Goal: Task Accomplishment & Management: Manage account settings

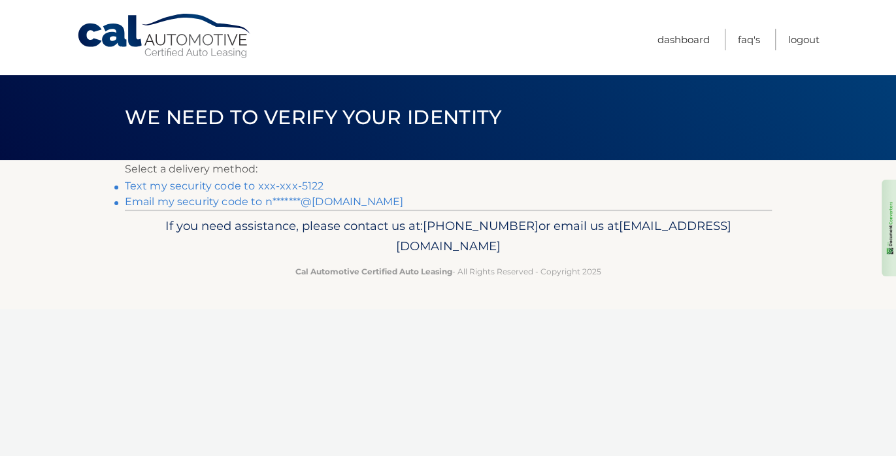
click at [237, 186] on link "Text my security code to xxx-xxx-5122" at bounding box center [224, 186] width 199 height 12
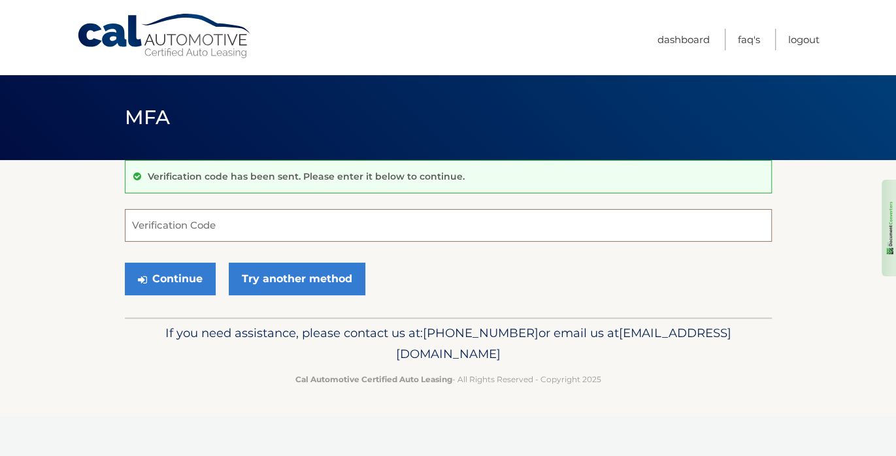
click at [229, 224] on input "Verification Code" at bounding box center [448, 225] width 647 height 33
type input "268670"
click at [182, 278] on button "Continue" at bounding box center [170, 279] width 91 height 33
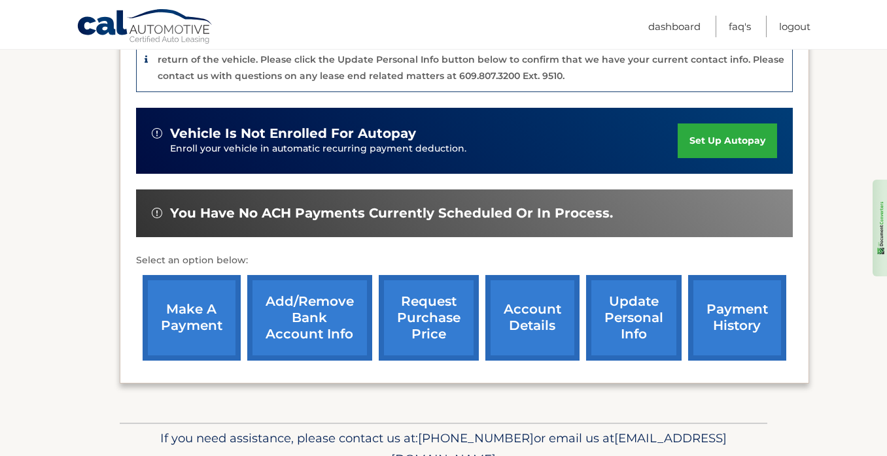
scroll to position [392, 0]
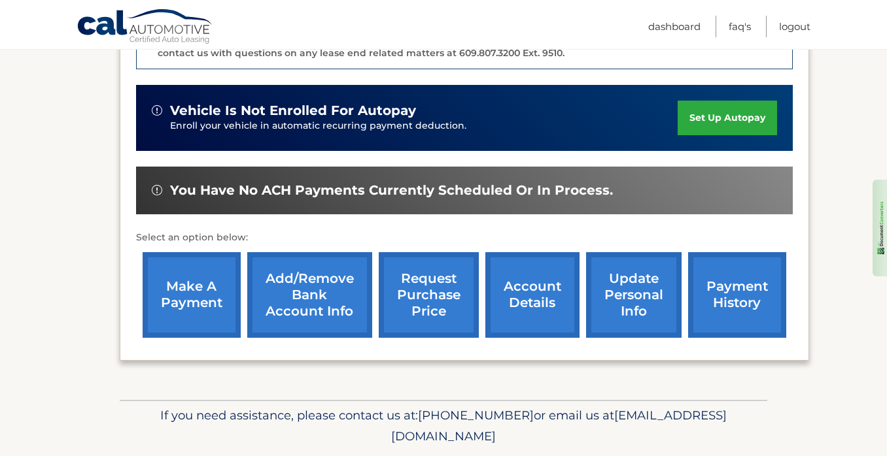
click at [520, 282] on link "account details" at bounding box center [532, 295] width 94 height 86
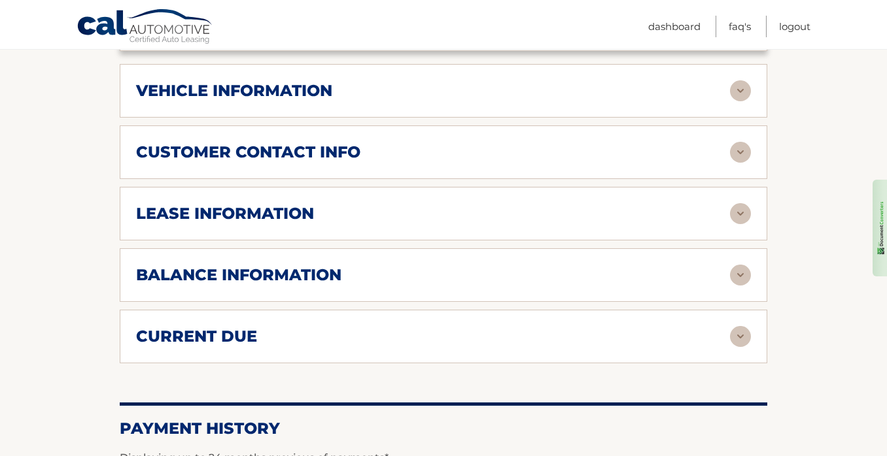
scroll to position [654, 0]
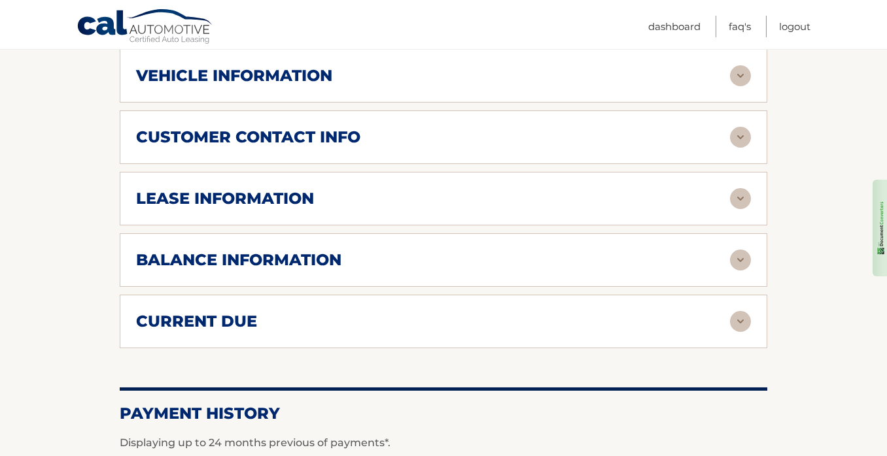
click at [312, 80] on h2 "vehicle information" at bounding box center [234, 76] width 196 height 20
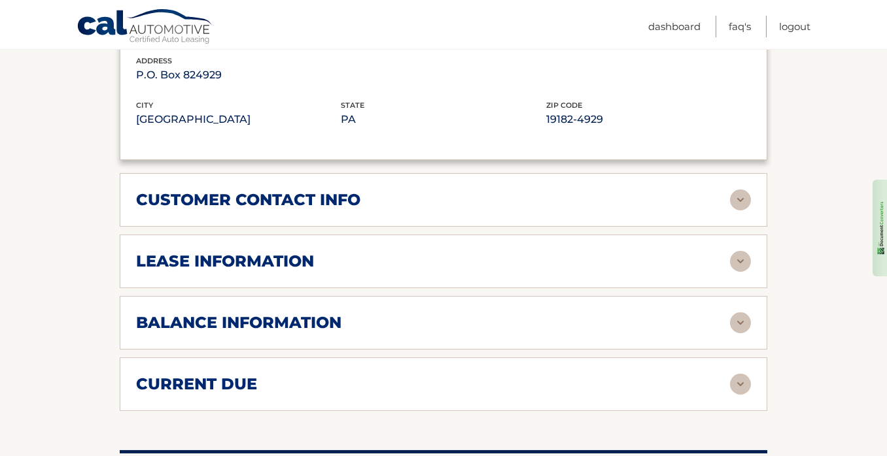
scroll to position [915, 0]
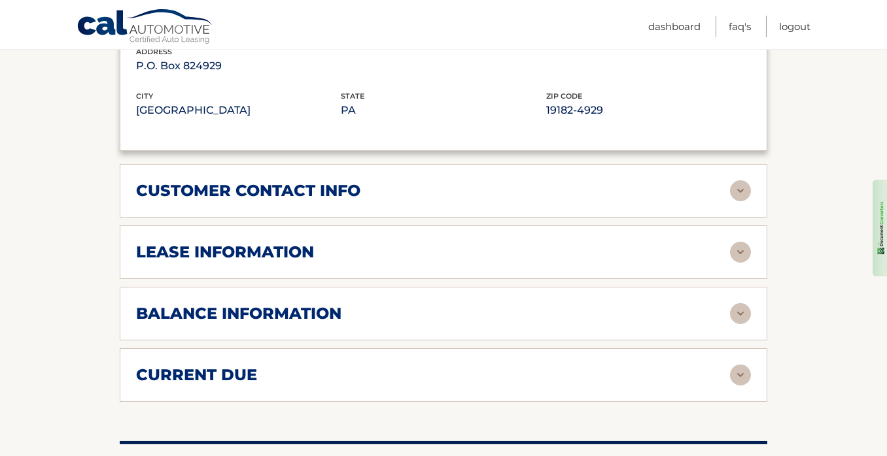
click at [326, 195] on h2 "customer contact info" at bounding box center [248, 191] width 224 height 20
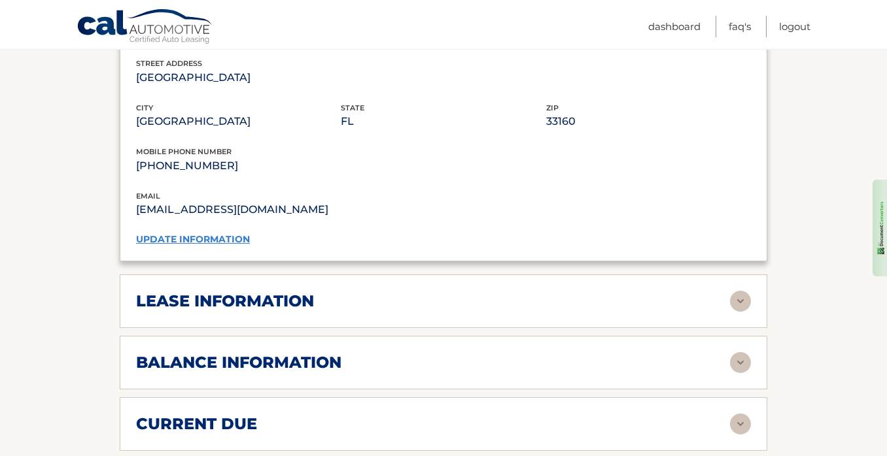
scroll to position [1177, 0]
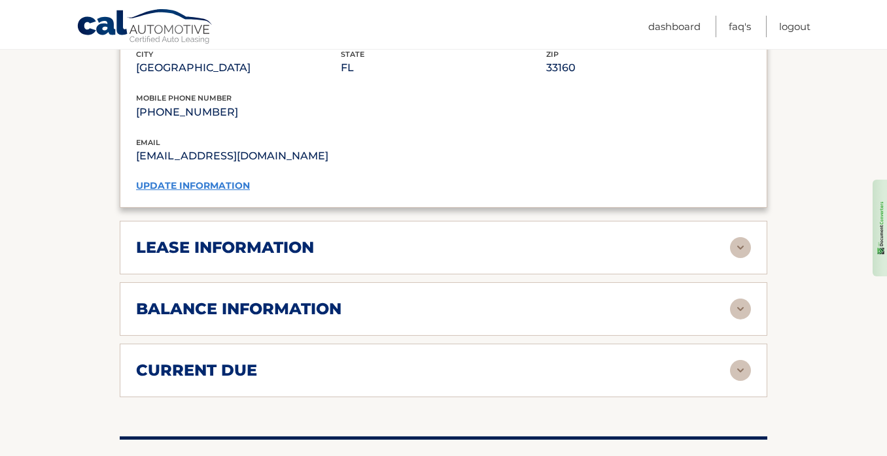
click at [302, 245] on h2 "lease information" at bounding box center [225, 248] width 178 height 20
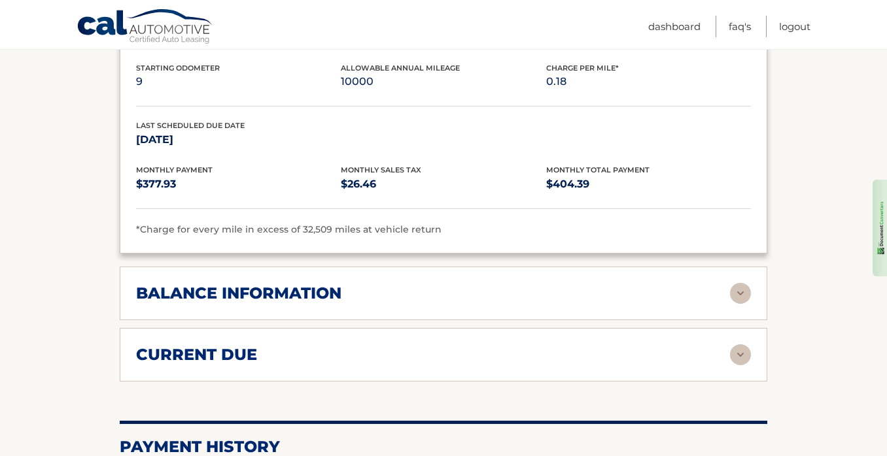
scroll to position [1504, 0]
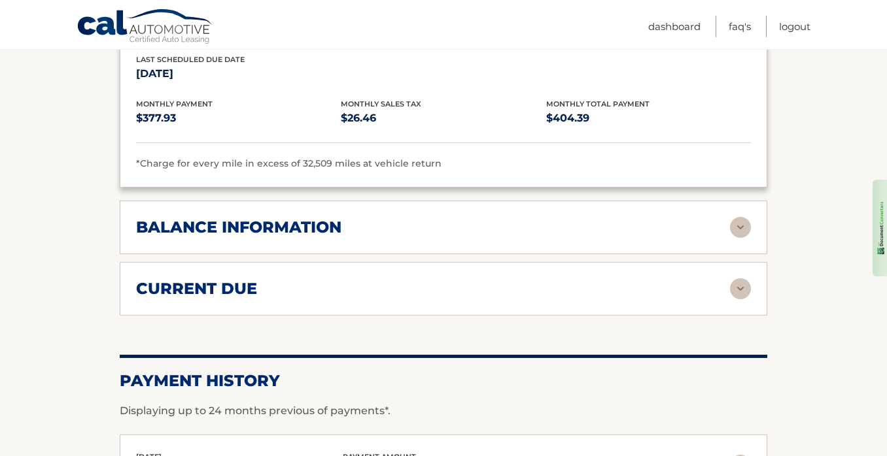
click at [331, 221] on h2 "balance information" at bounding box center [238, 228] width 205 height 20
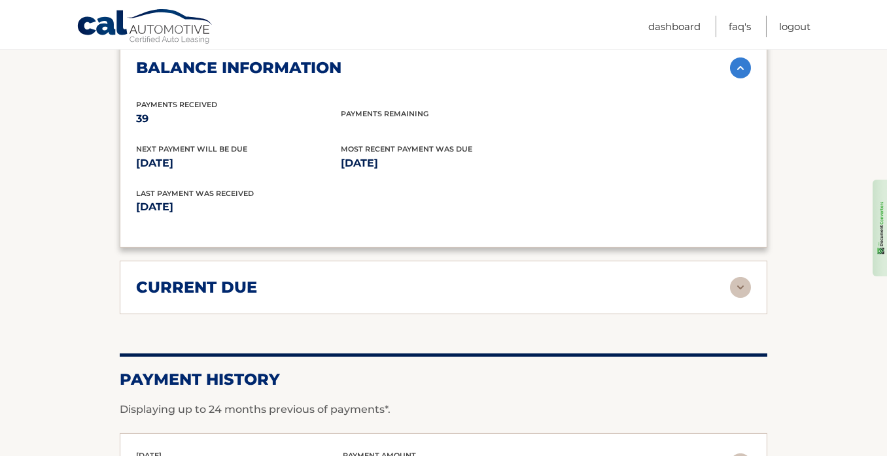
scroll to position [1765, 0]
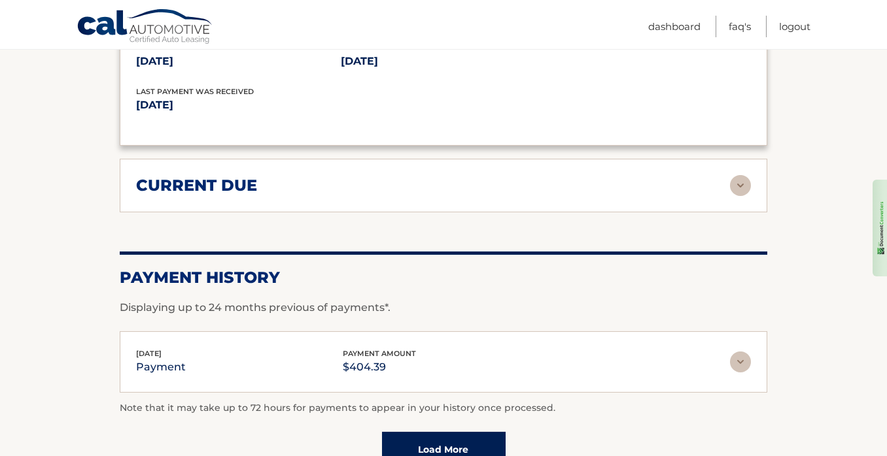
click at [245, 176] on h2 "current due" at bounding box center [196, 186] width 121 height 20
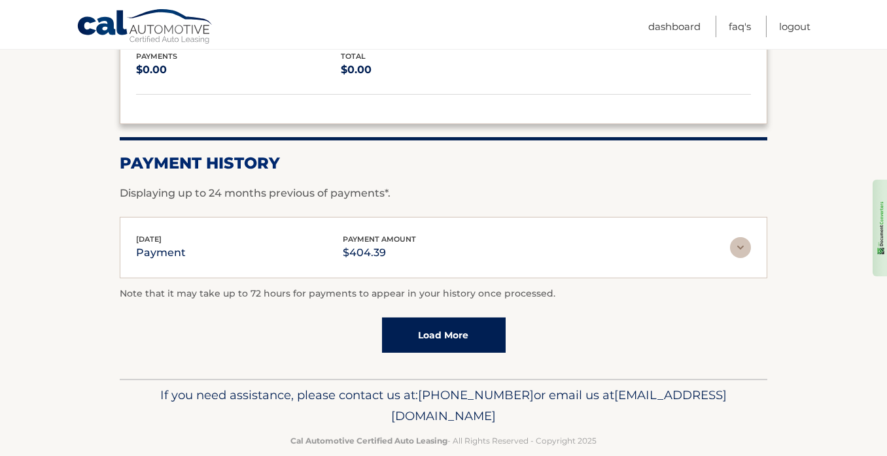
scroll to position [1987, 0]
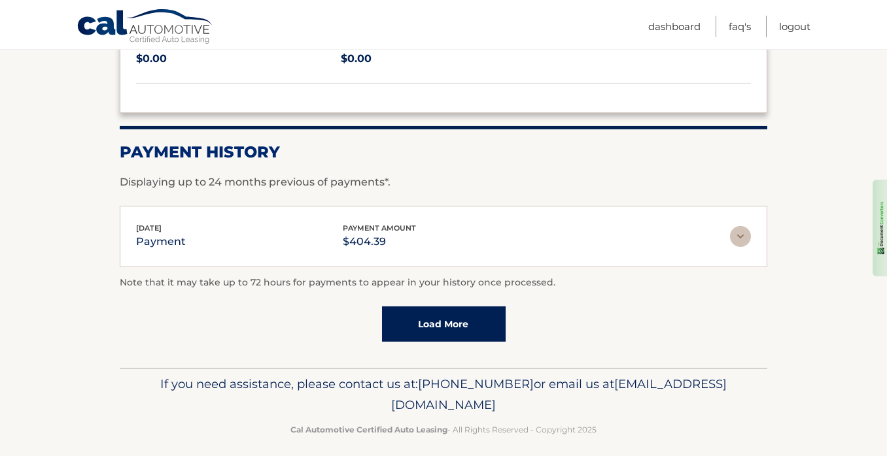
click at [737, 229] on img at bounding box center [740, 236] width 21 height 21
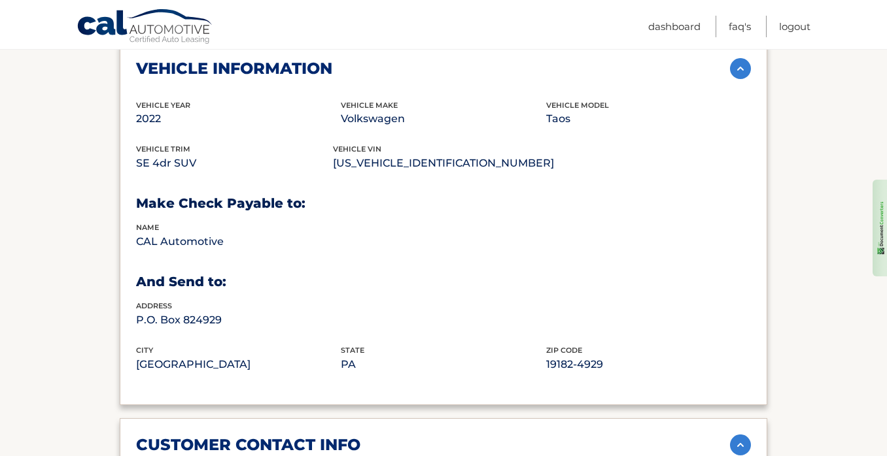
scroll to position [498, 0]
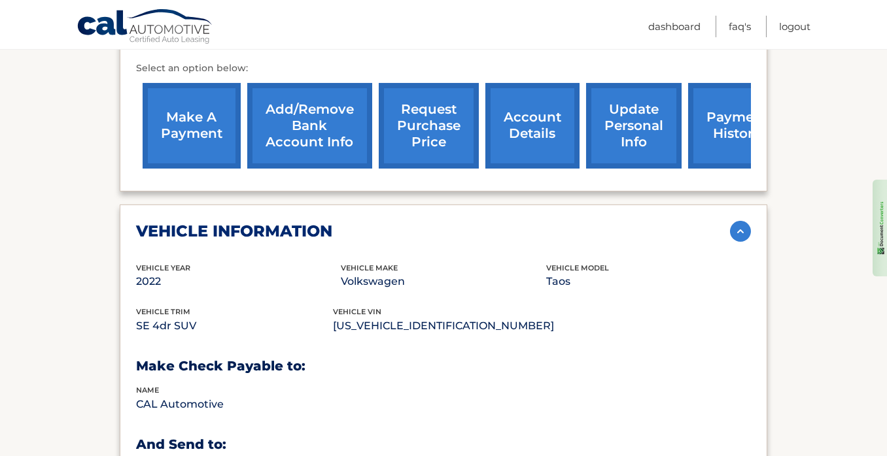
click at [720, 130] on link "payment history" at bounding box center [737, 126] width 98 height 86
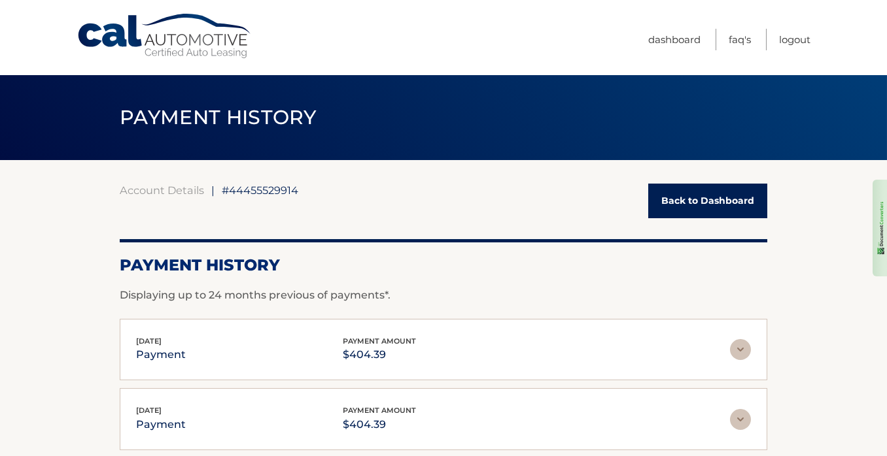
click at [693, 203] on link "Back to Dashboard" at bounding box center [707, 201] width 119 height 35
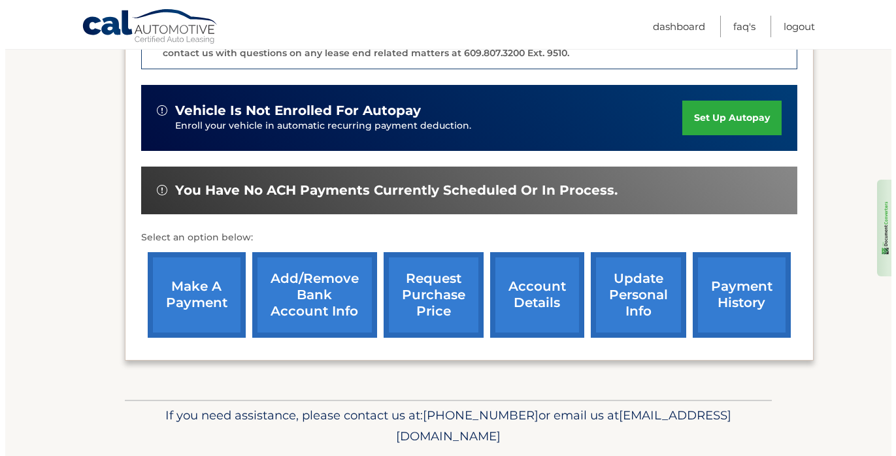
scroll to position [414, 0]
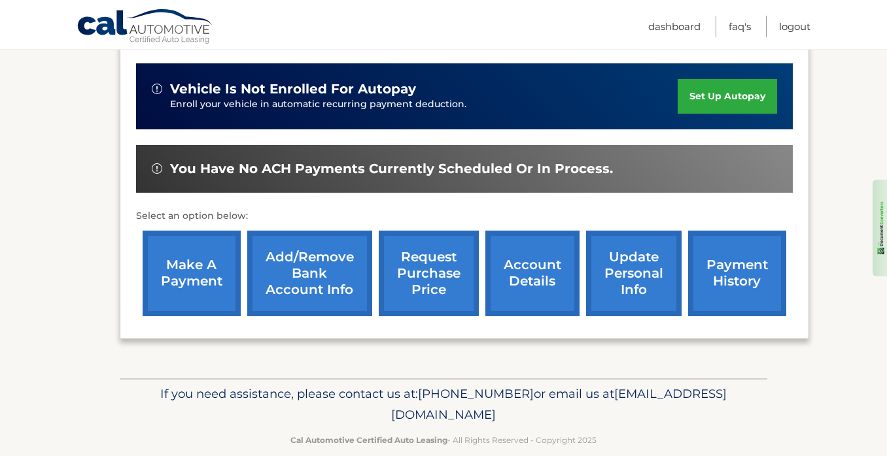
click at [439, 256] on link "request purchase price" at bounding box center [429, 274] width 100 height 86
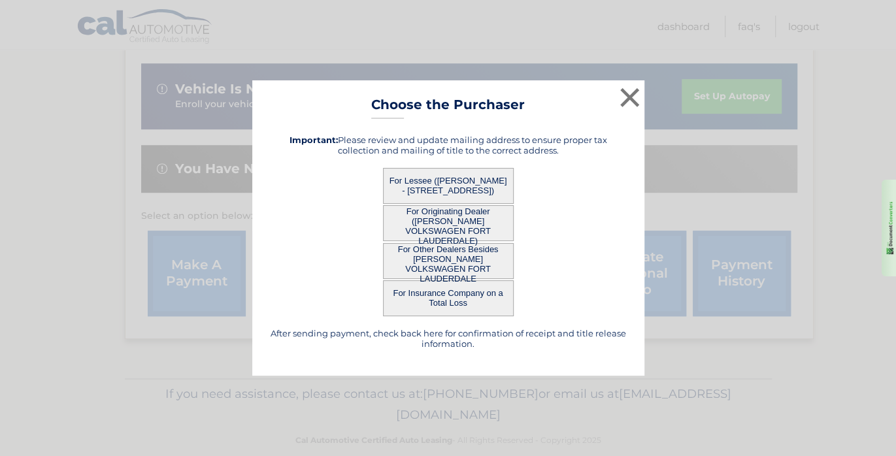
click at [432, 220] on button "For Originating Dealer ([PERSON_NAME] VOLKSWAGEN FORT LAUDERDALE)" at bounding box center [448, 223] width 131 height 36
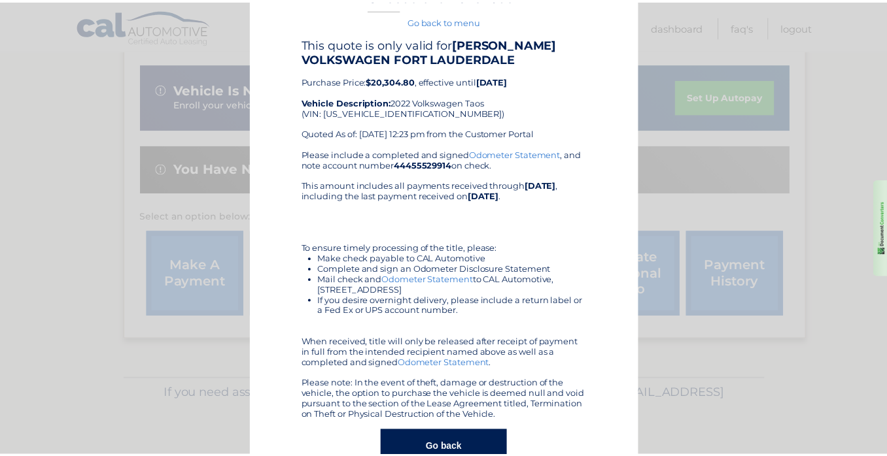
scroll to position [0, 0]
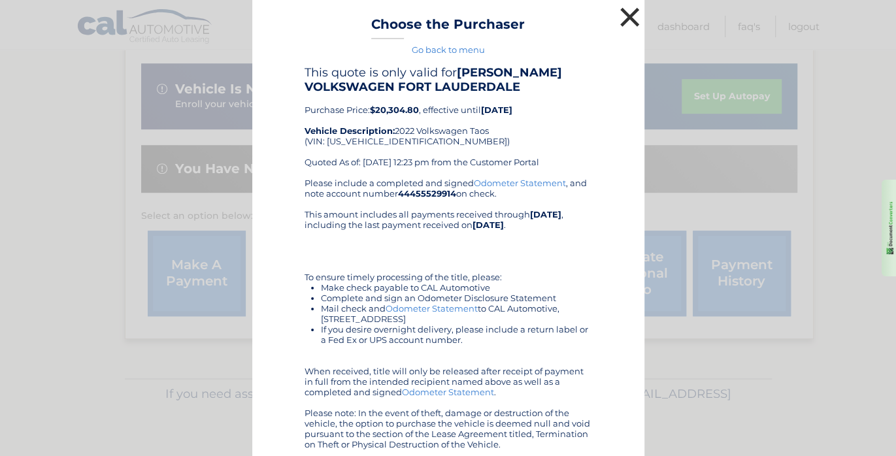
click at [622, 15] on button "×" at bounding box center [630, 17] width 26 height 26
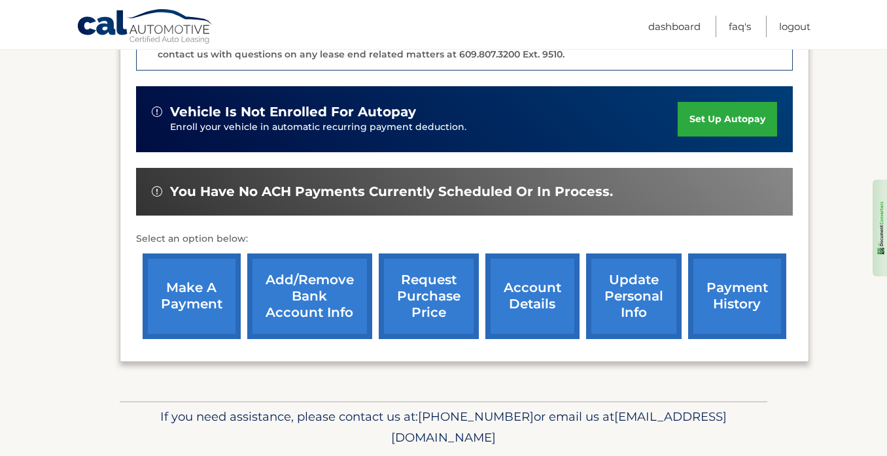
scroll to position [392, 0]
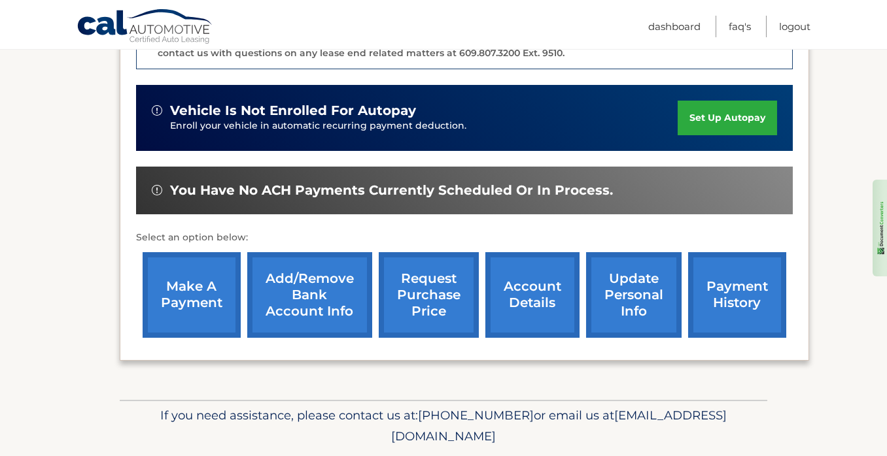
click at [533, 289] on link "account details" at bounding box center [532, 295] width 94 height 86
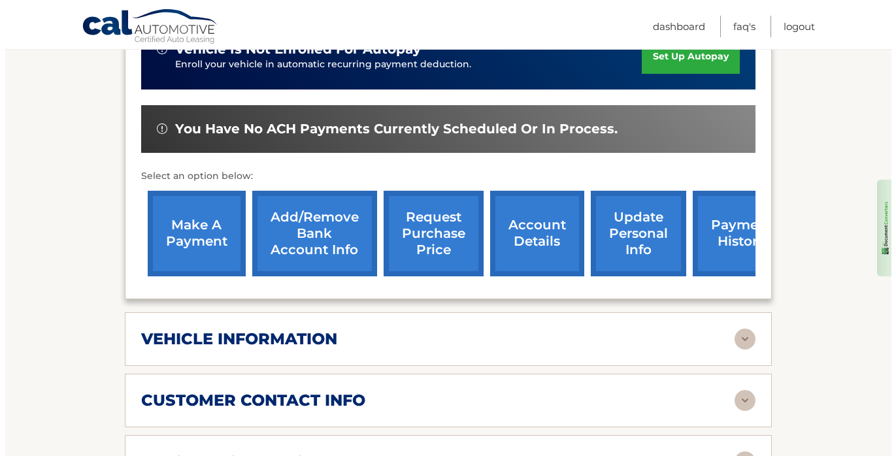
scroll to position [392, 0]
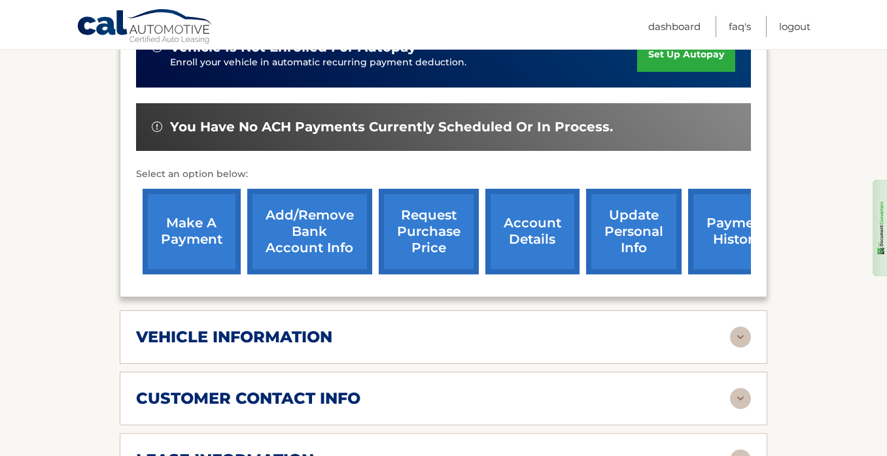
click at [426, 240] on link "request purchase price" at bounding box center [429, 232] width 100 height 86
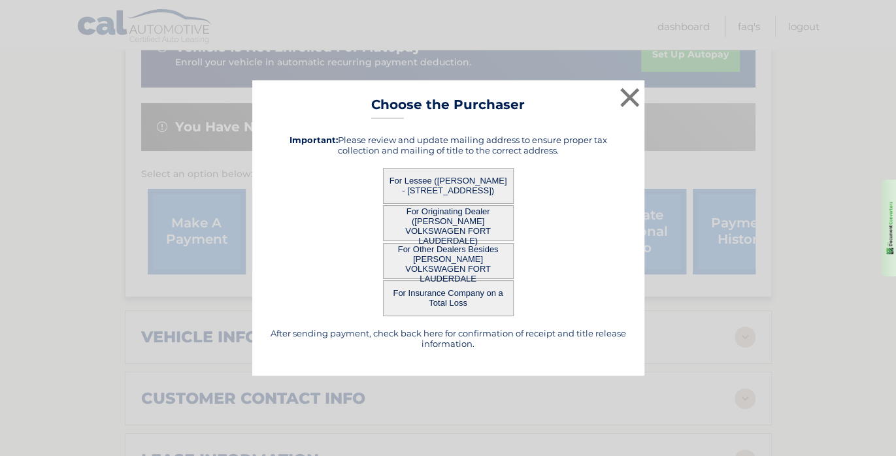
click at [474, 213] on button "For Originating Dealer ([PERSON_NAME] VOLKSWAGEN FORT LAUDERDALE)" at bounding box center [448, 223] width 131 height 36
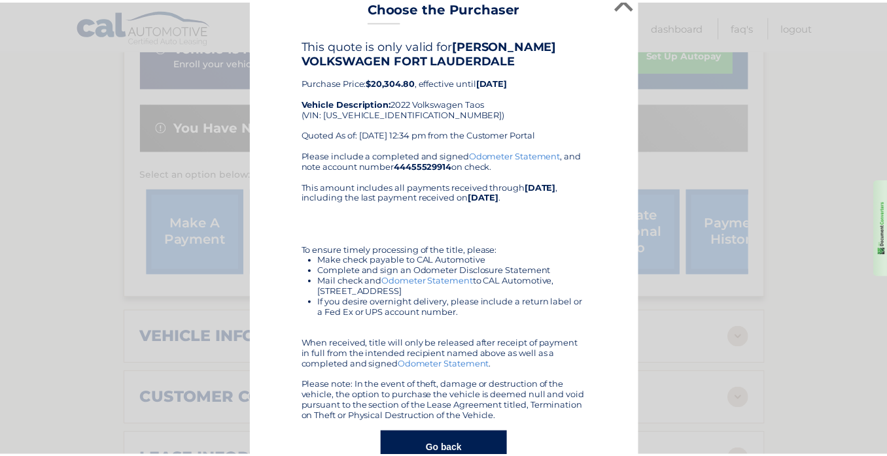
scroll to position [0, 0]
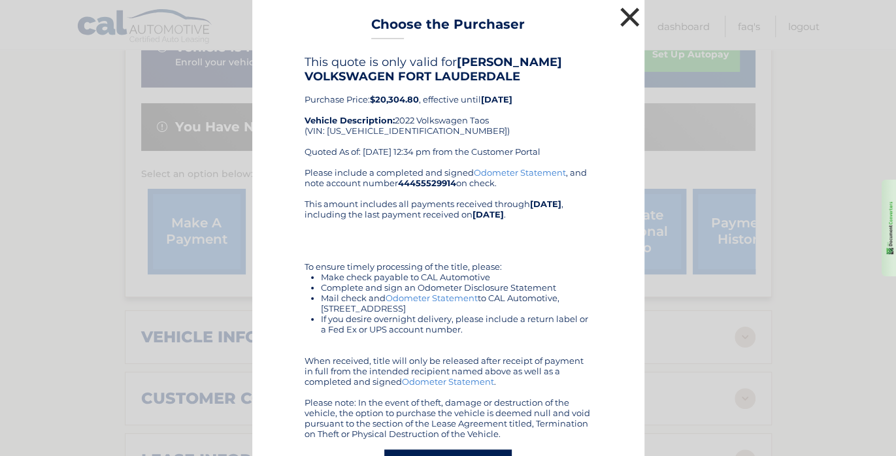
click at [622, 12] on button "×" at bounding box center [630, 17] width 26 height 26
